Goal: Navigation & Orientation: Find specific page/section

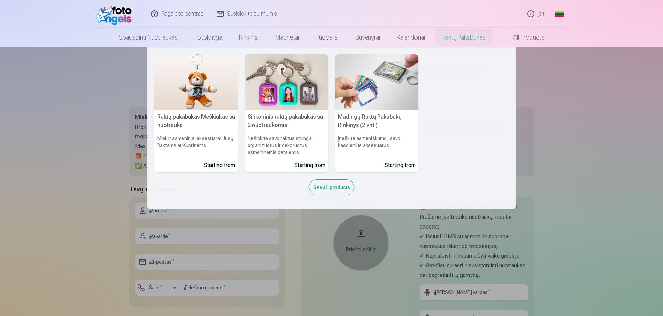
click at [461, 36] on link "Raktų pakabukas" at bounding box center [464, 37] width 60 height 19
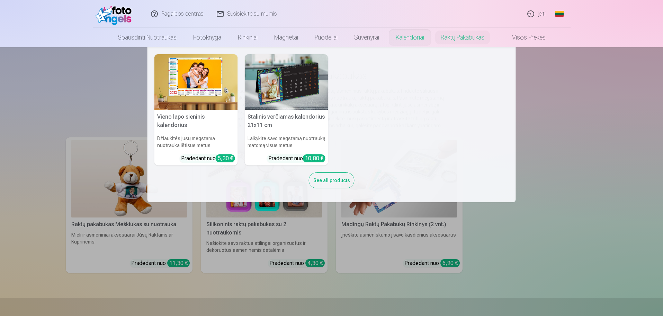
click at [407, 39] on link "Kalendoriai" at bounding box center [410, 37] width 45 height 19
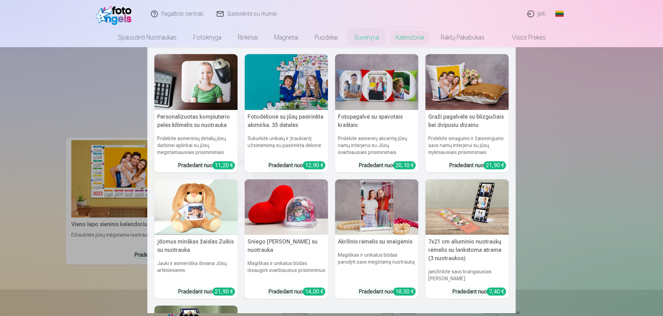
click at [370, 38] on link "Suvenyrai" at bounding box center [367, 37] width 42 height 19
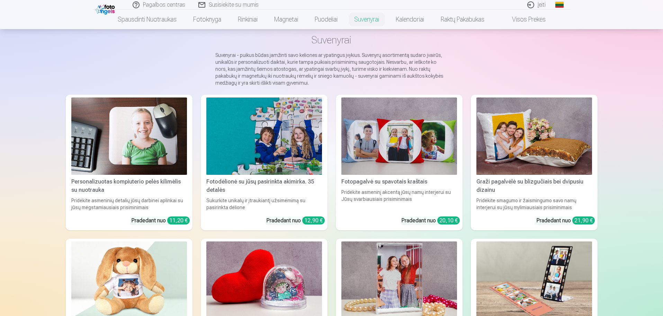
scroll to position [35, 0]
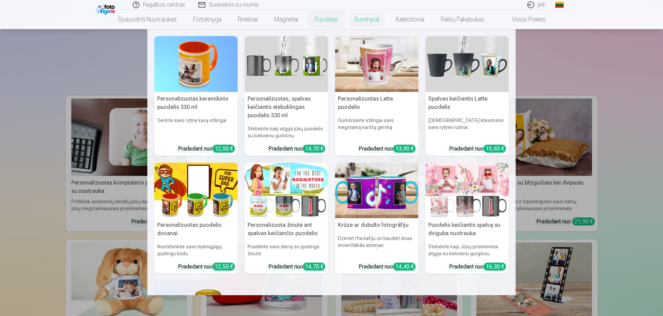
click at [332, 21] on link "Puodeliai" at bounding box center [326, 19] width 39 height 19
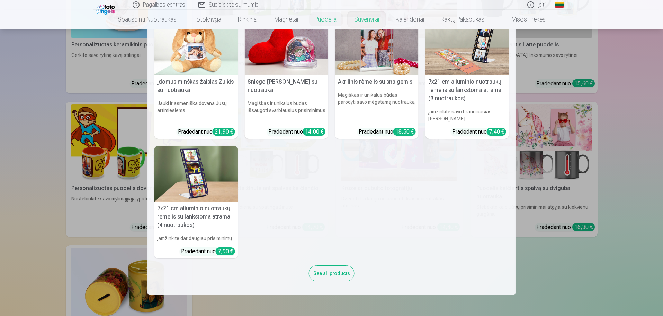
scroll to position [173, 0]
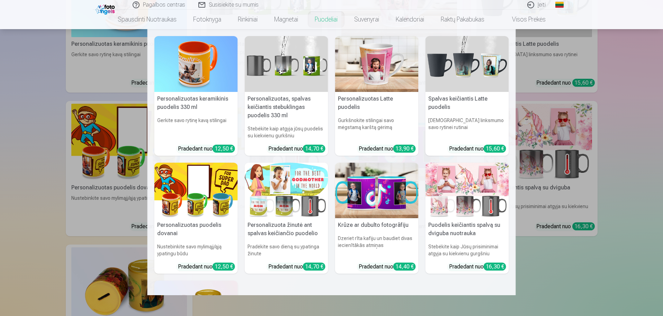
click at [317, 20] on link "Puodeliai" at bounding box center [326, 19] width 39 height 19
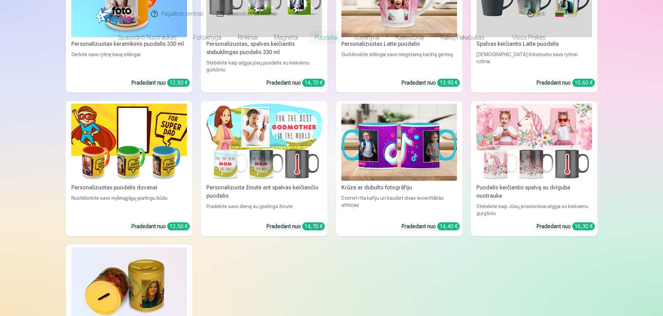
scroll to position [0, 0]
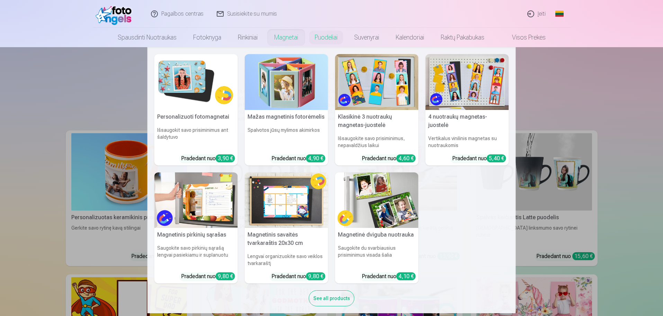
click at [284, 40] on link "Magnetai" at bounding box center [286, 37] width 41 height 19
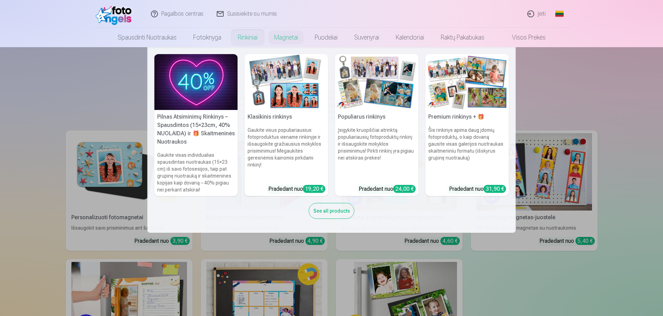
click at [244, 35] on link "Rinkiniai" at bounding box center [248, 37] width 36 height 19
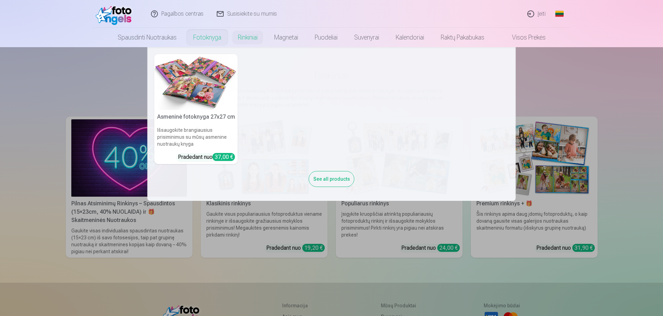
click at [214, 38] on link "Fotoknyga" at bounding box center [207, 37] width 45 height 19
